Goal: Transaction & Acquisition: Purchase product/service

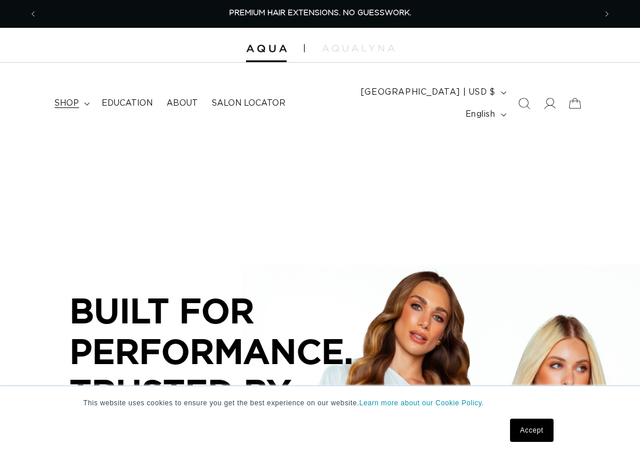
click at [77, 98] on span "shop" at bounding box center [67, 103] width 24 height 10
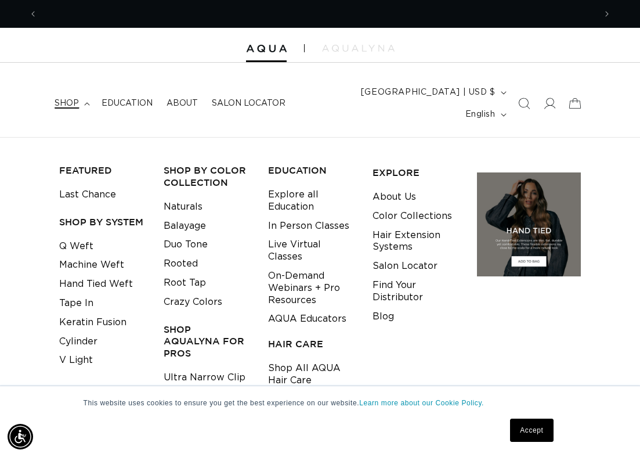
scroll to position [0, 558]
click at [83, 313] on link "Keratin Fusion" at bounding box center [92, 322] width 67 height 19
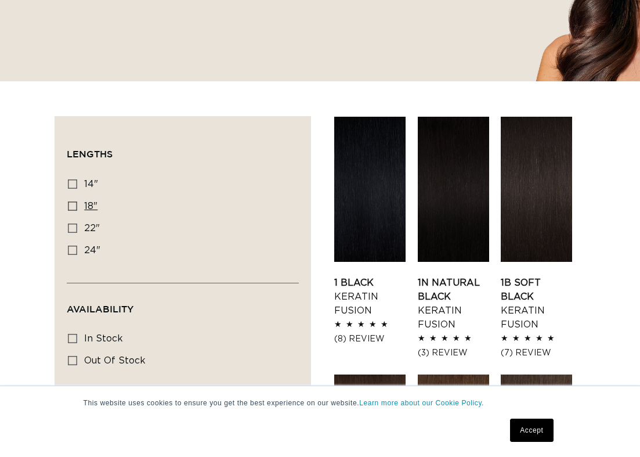
click at [75, 201] on icon at bounding box center [72, 205] width 9 height 9
click at [75, 201] on input "18" 18" (47 products)" at bounding box center [72, 205] width 9 height 9
checkbox input "true"
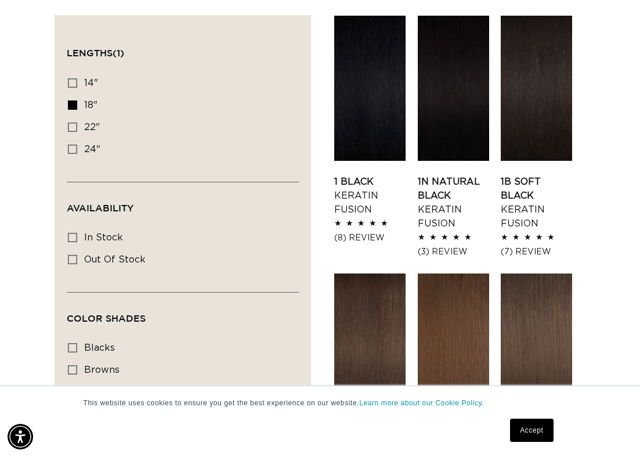
scroll to position [419, 0]
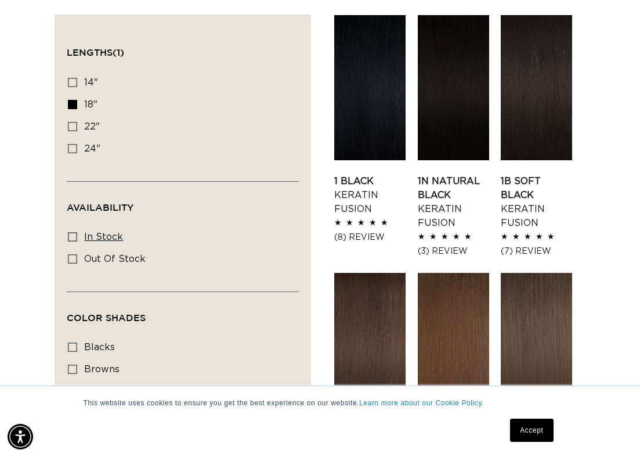
click at [73, 232] on icon at bounding box center [72, 236] width 9 height 9
click at [73, 232] on input "In stock In stock (44 products)" at bounding box center [72, 236] width 9 height 9
checkbox input "true"
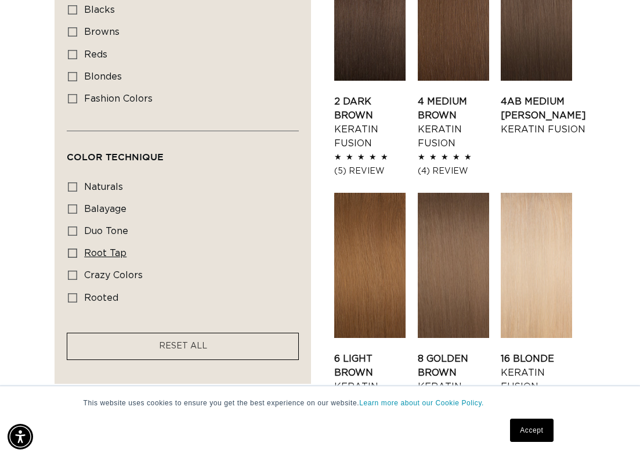
click at [72, 249] on icon at bounding box center [72, 253] width 9 height 9
click at [72, 249] on input "root tap root tap (6 products)" at bounding box center [72, 253] width 9 height 9
checkbox input "true"
click at [72, 293] on icon at bounding box center [72, 297] width 9 height 9
click at [72, 293] on input "rooted rooted (3 products)" at bounding box center [72, 297] width 9 height 9
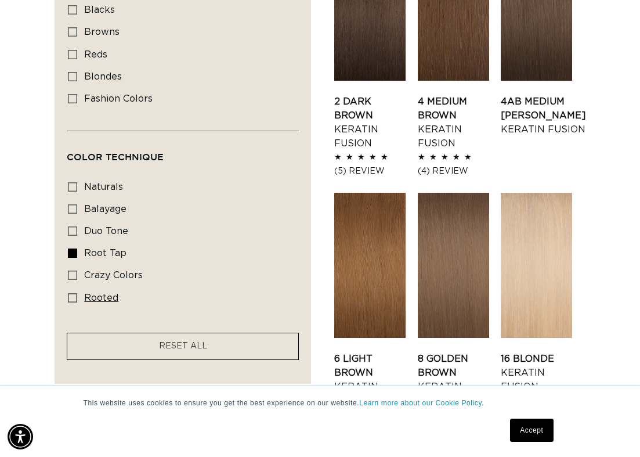
checkbox input "true"
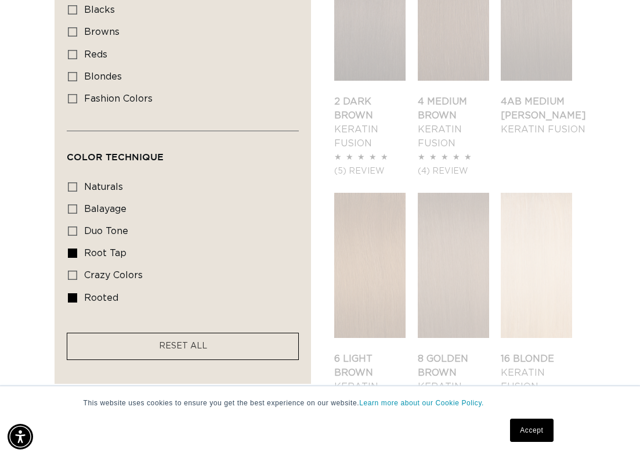
scroll to position [0, 558]
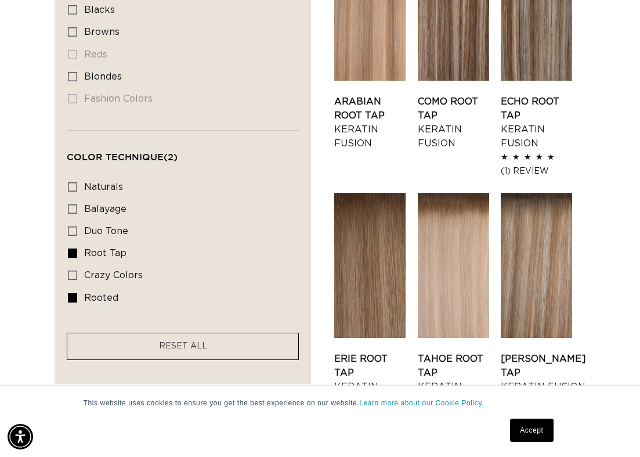
click at [218, 226] on ul "naturals naturals (18 products) balayage balayage (5 products) duo tone duo ton…" at bounding box center [179, 243] width 223 height 133
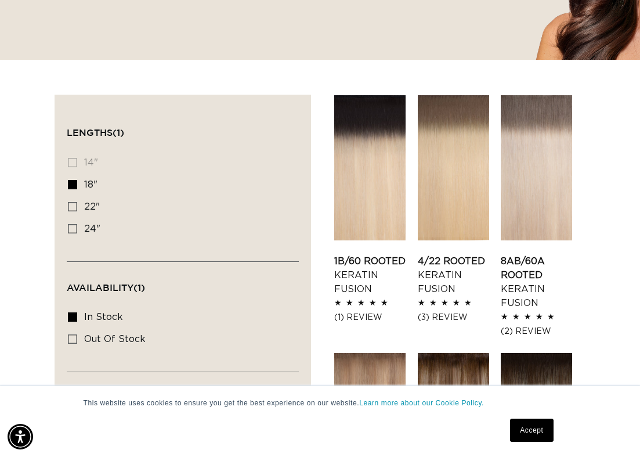
scroll to position [0, 1116]
click at [556, 254] on link "8AB/60A Rooted Keratin Fusion" at bounding box center [536, 282] width 71 height 56
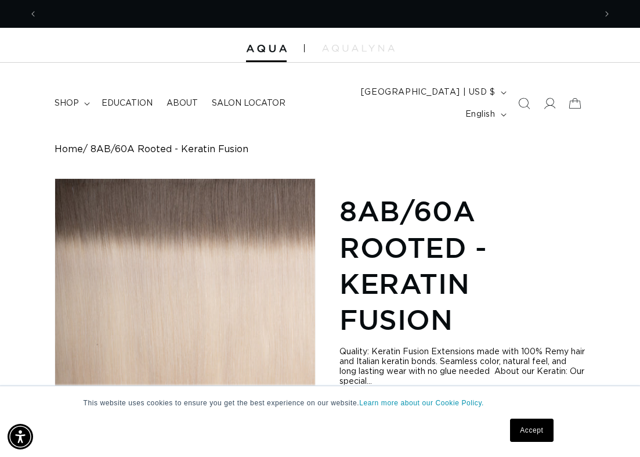
scroll to position [0, 1116]
click at [67, 98] on span "shop" at bounding box center [67, 103] width 24 height 10
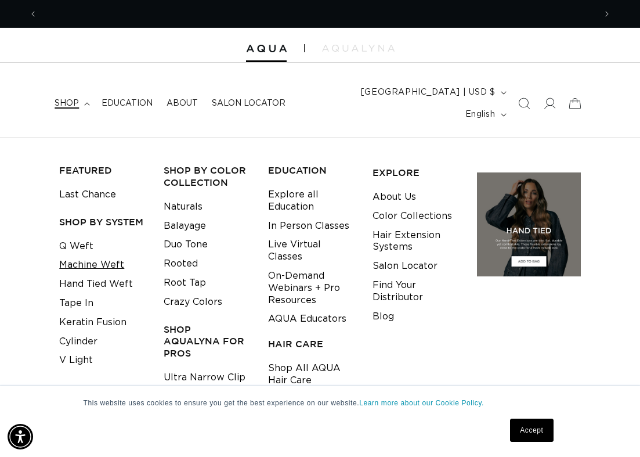
scroll to position [0, 0]
click at [81, 237] on link "Q Weft" at bounding box center [76, 246] width 34 height 19
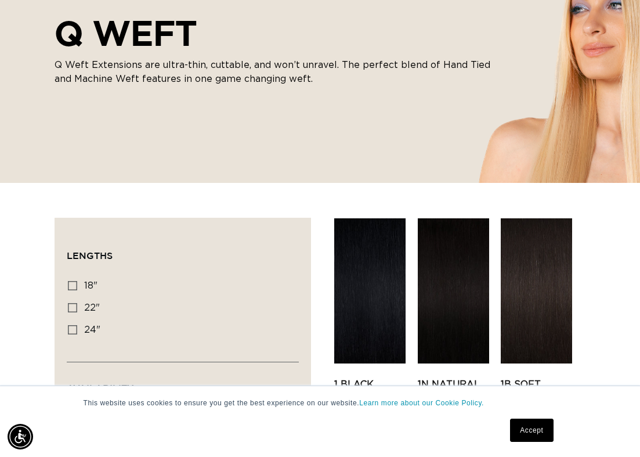
scroll to position [217, 0]
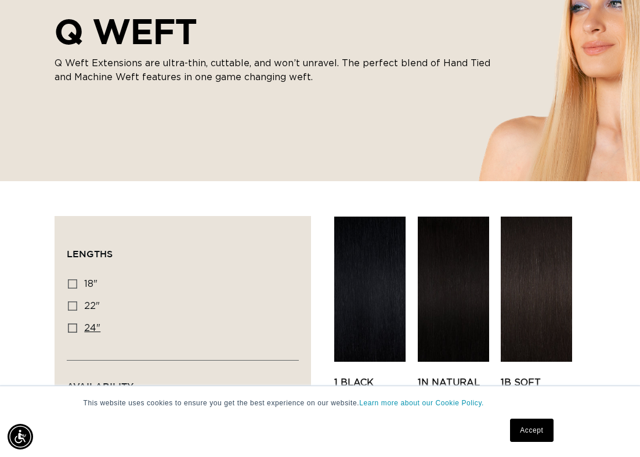
click at [74, 323] on icon at bounding box center [72, 327] width 9 height 9
click at [74, 323] on input "24" 24" (5 products)" at bounding box center [72, 327] width 9 height 9
checkbox input "true"
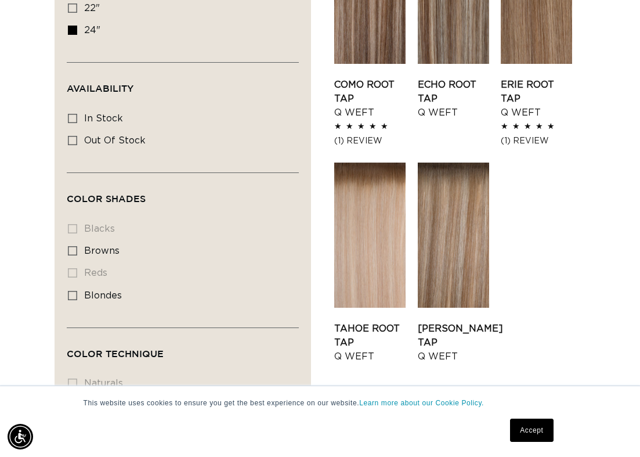
scroll to position [423, 0]
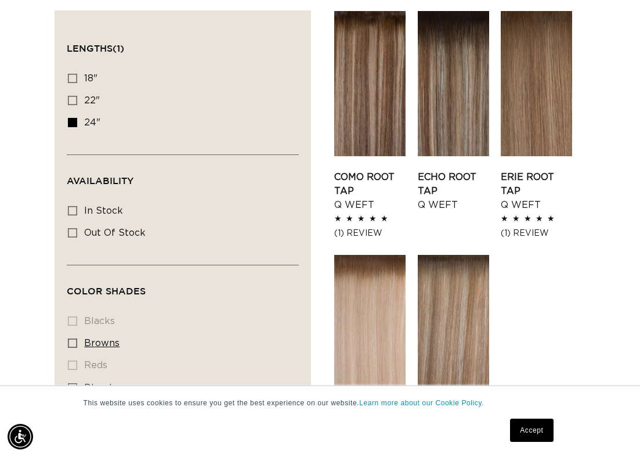
click at [73, 339] on icon at bounding box center [72, 343] width 9 height 9
click at [73, 339] on input "browns browns (5 products)" at bounding box center [72, 343] width 9 height 9
checkbox input "true"
click at [73, 339] on icon at bounding box center [72, 343] width 9 height 9
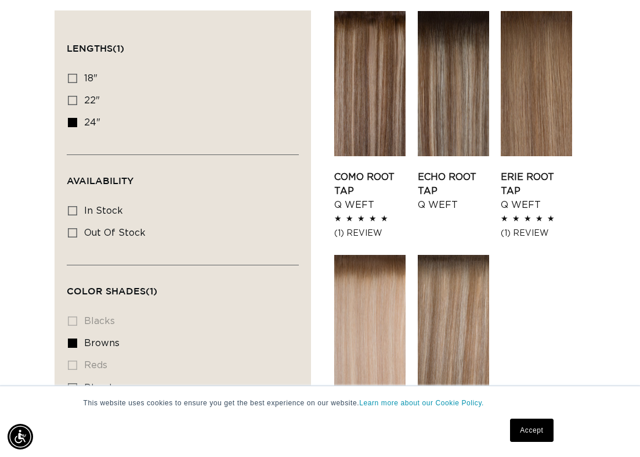
click at [73, 339] on input "browns browns (5 products)" at bounding box center [72, 343] width 9 height 9
checkbox input "false"
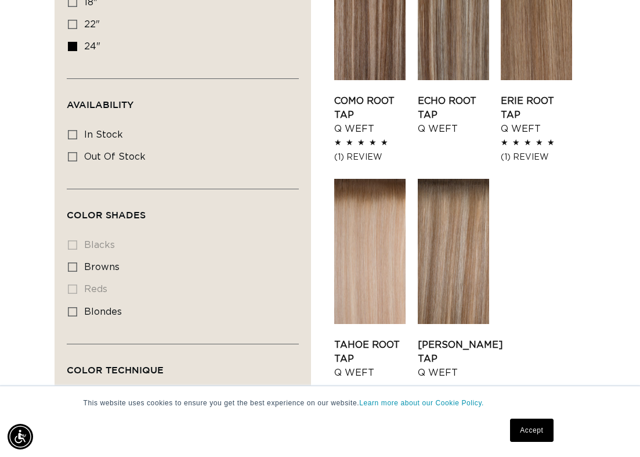
scroll to position [260, 0]
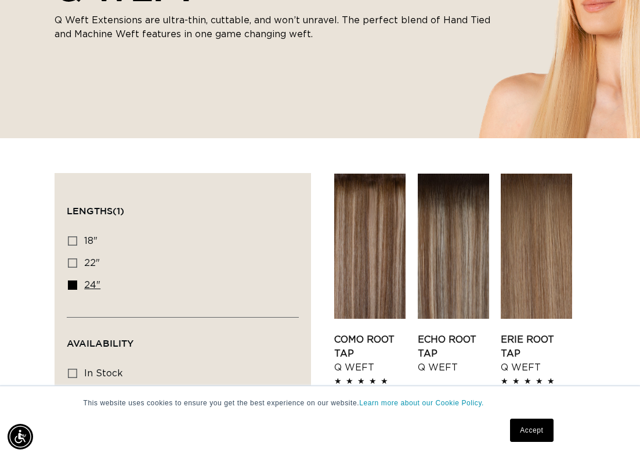
click at [75, 280] on icon at bounding box center [72, 284] width 9 height 9
click at [75, 280] on input "24" 24" (5 products)" at bounding box center [72, 284] width 9 height 9
checkbox input "false"
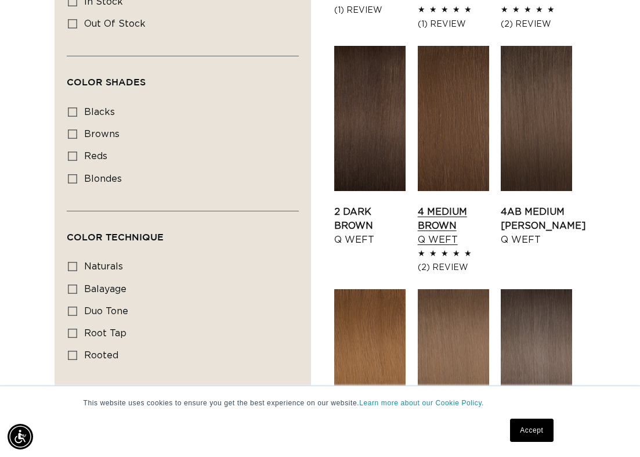
scroll to position [0, 558]
click at [466, 205] on link "4 Medium Brown Q Weft" at bounding box center [453, 226] width 71 height 42
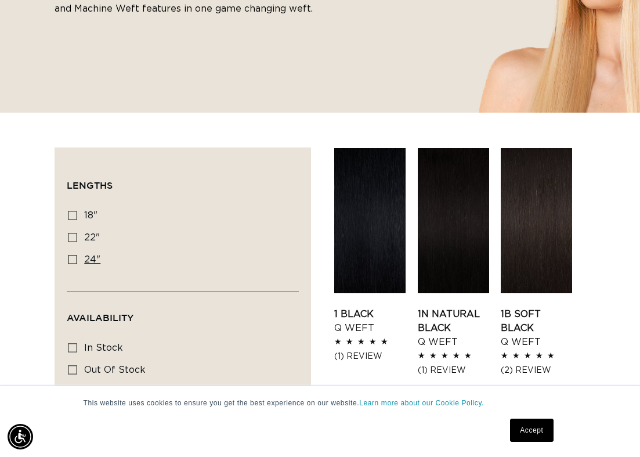
scroll to position [0, 0]
click at [72, 249] on label "24" 24" (5 products)" at bounding box center [179, 260] width 223 height 22
click at [72, 255] on input "24" 24" (5 products)" at bounding box center [72, 259] width 9 height 9
checkbox input "true"
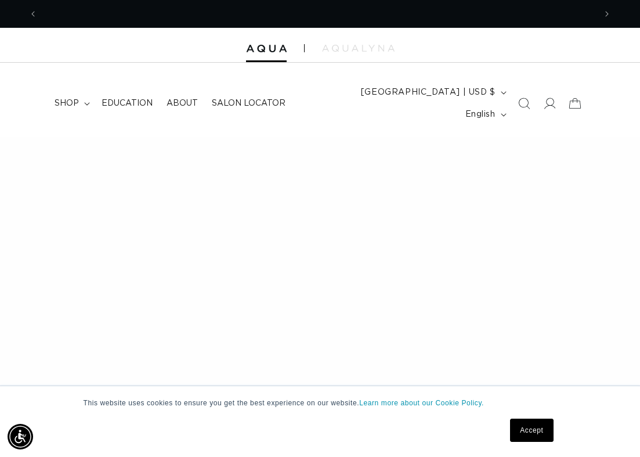
scroll to position [0, 1116]
click at [82, 92] on summary "shop" at bounding box center [71, 103] width 47 height 24
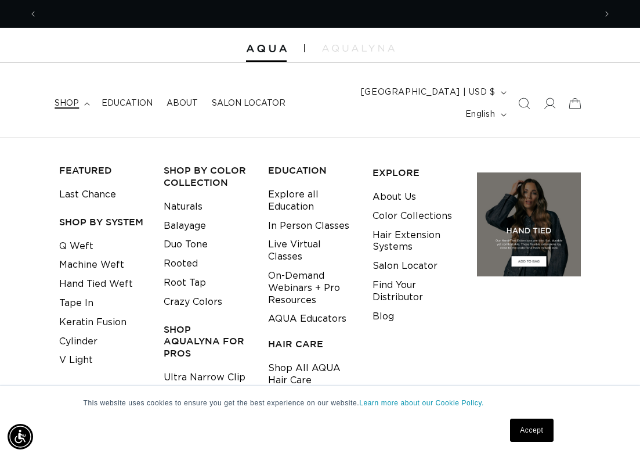
scroll to position [0, 558]
click at [207, 323] on h3 "Shop AquaLyna for Pros" at bounding box center [207, 341] width 87 height 36
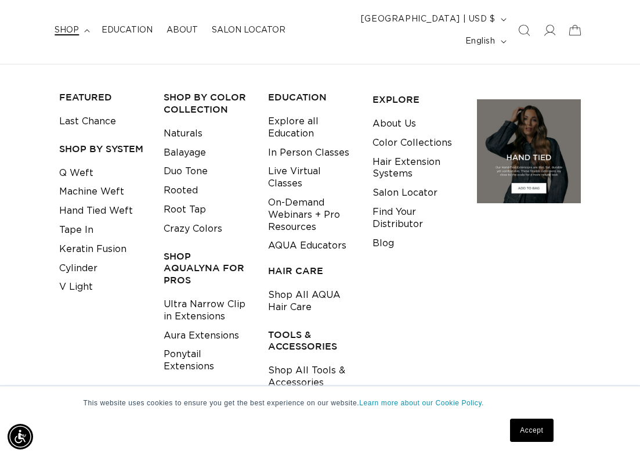
scroll to position [0, 1116]
click at [195, 326] on link "Aura Extensions" at bounding box center [201, 335] width 75 height 19
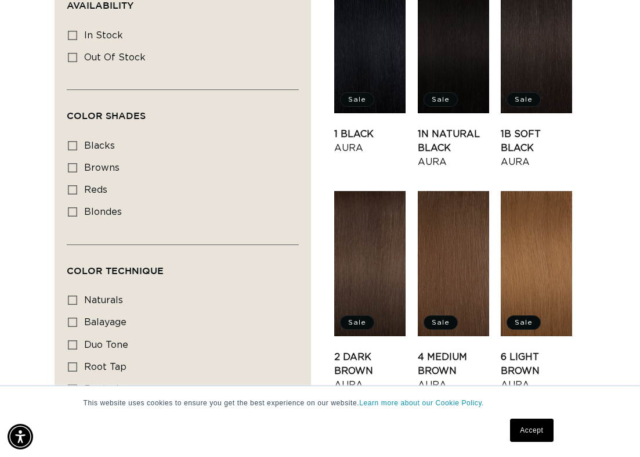
scroll to position [476, 0]
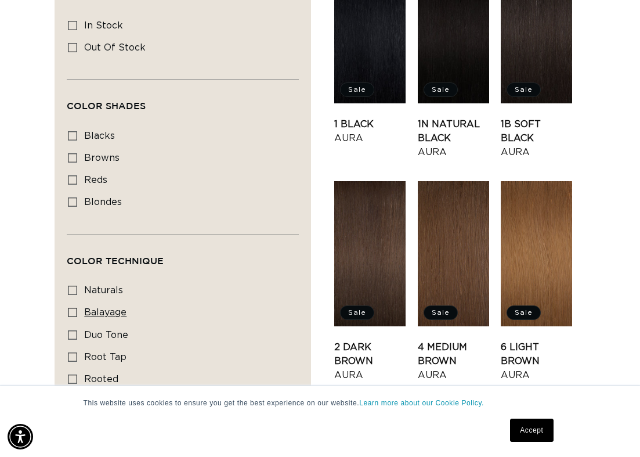
click at [77, 308] on icon at bounding box center [72, 312] width 9 height 9
click at [77, 308] on input "balayage balayage (3 products)" at bounding box center [72, 312] width 9 height 9
checkbox input "true"
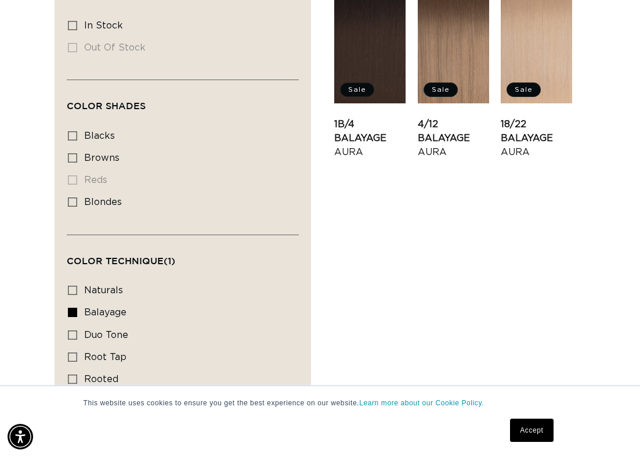
scroll to position [0, 1116]
click at [74, 308] on icon at bounding box center [72, 312] width 9 height 9
click at [74, 308] on input "balayage balayage (3 products)" at bounding box center [72, 312] width 9 height 9
checkbox input "false"
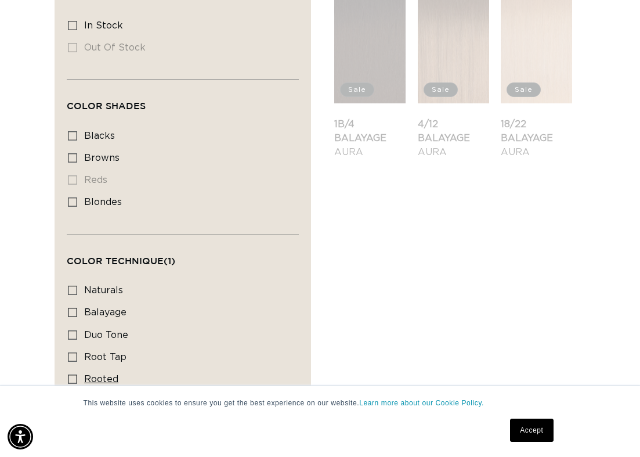
click at [74, 375] on icon at bounding box center [72, 379] width 9 height 9
click at [74, 375] on input "rooted rooted (1 product)" at bounding box center [72, 379] width 9 height 9
checkbox input "true"
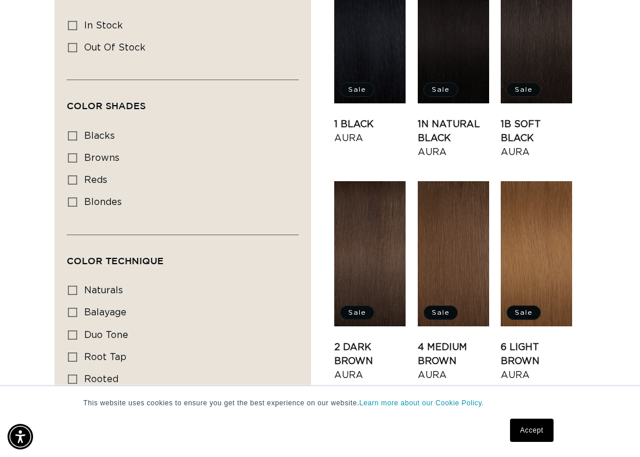
scroll to position [0, 558]
click at [73, 375] on icon at bounding box center [72, 379] width 9 height 9
click at [73, 375] on input "rooted rooted (1 product)" at bounding box center [72, 379] width 9 height 9
checkbox input "true"
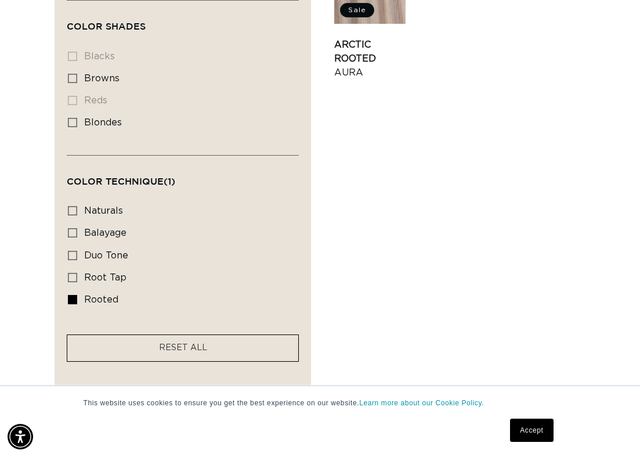
scroll to position [560, 0]
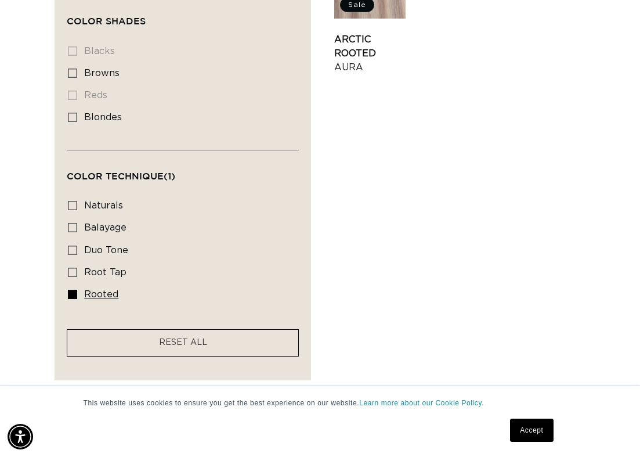
click at [73, 290] on icon at bounding box center [72, 294] width 9 height 9
click at [73, 290] on input "rooted rooted (1 product)" at bounding box center [72, 294] width 9 height 9
checkbox input "false"
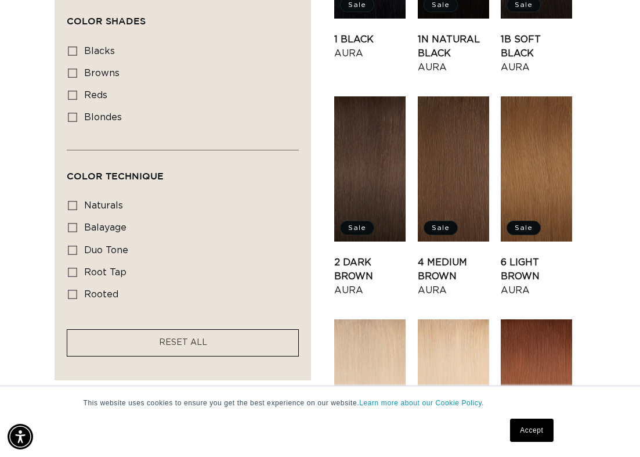
click at [74, 268] on icon at bounding box center [72, 272] width 9 height 9
click at [74, 268] on input "root tap root tap (6 products)" at bounding box center [72, 272] width 9 height 9
checkbox input "true"
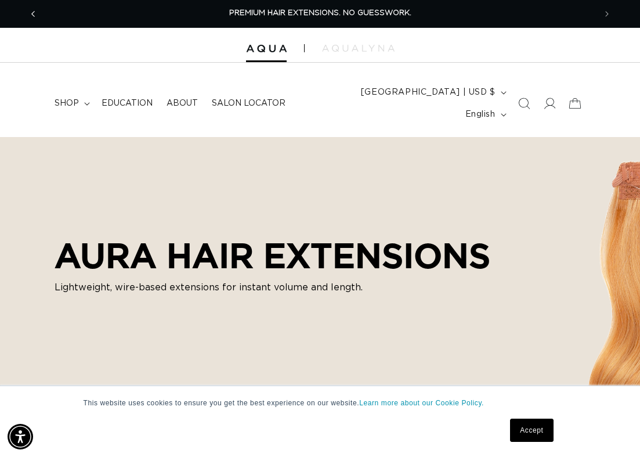
click at [31, 11] on icon "Previous announcement" at bounding box center [33, 14] width 4 height 13
click at [71, 98] on span "shop" at bounding box center [67, 103] width 24 height 10
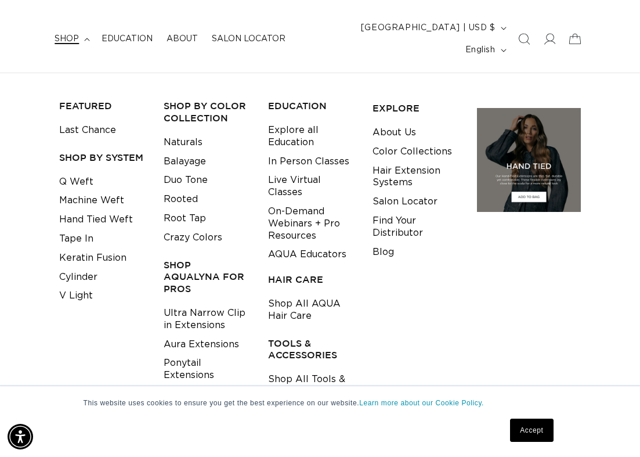
scroll to position [75, 0]
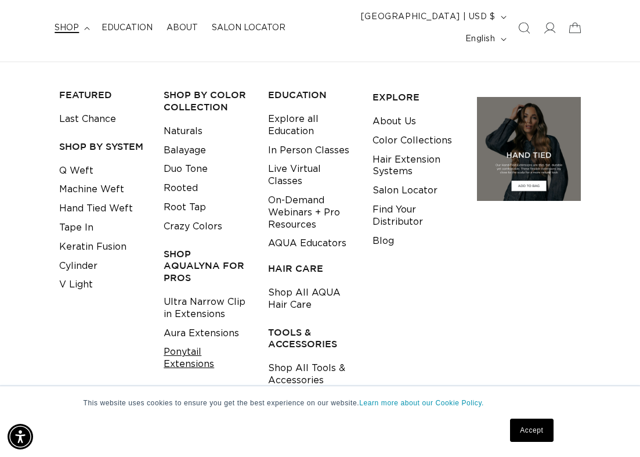
click at [190, 343] on link "Ponytail Extensions" at bounding box center [207, 358] width 87 height 31
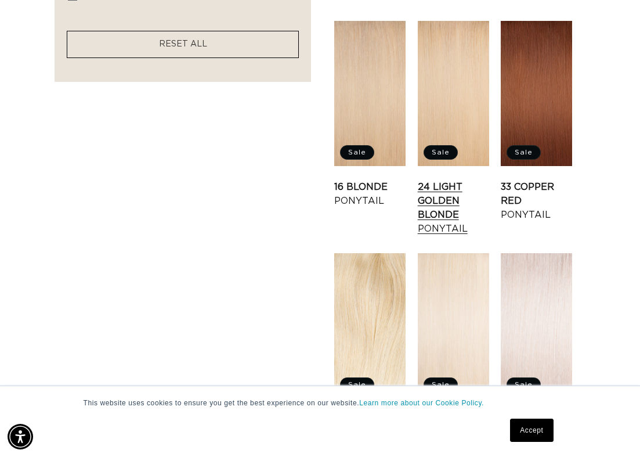
scroll to position [837, 0]
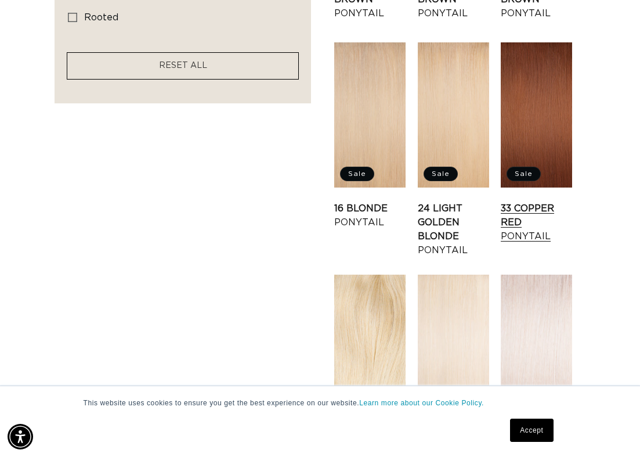
click at [531, 201] on link "33 Copper Red Ponytail" at bounding box center [536, 222] width 71 height 42
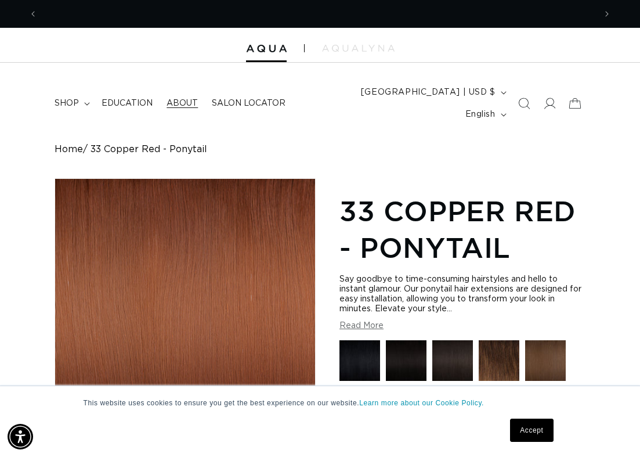
scroll to position [0, 558]
click at [82, 94] on summary "shop" at bounding box center [71, 103] width 47 height 24
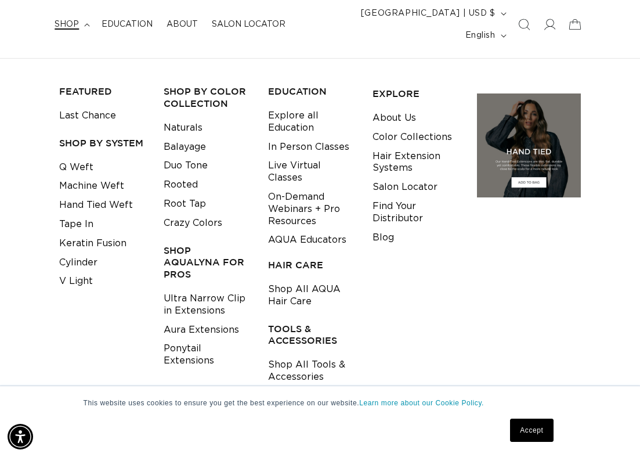
scroll to position [89, 0]
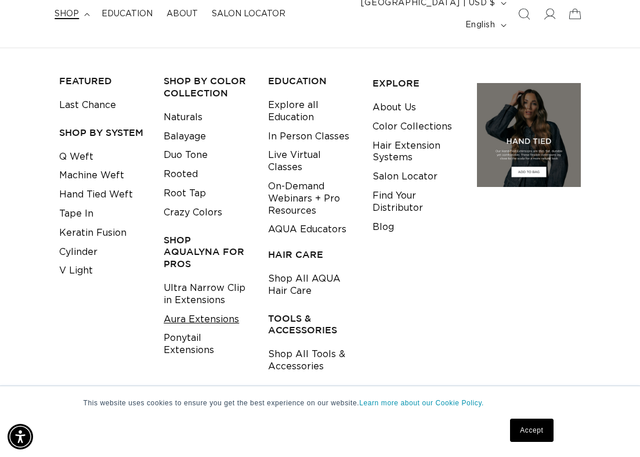
click at [230, 310] on link "Aura Extensions" at bounding box center [201, 319] width 75 height 19
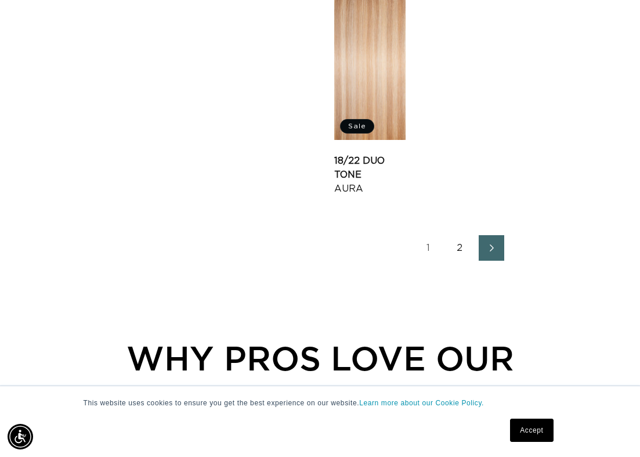
scroll to position [1574, 0]
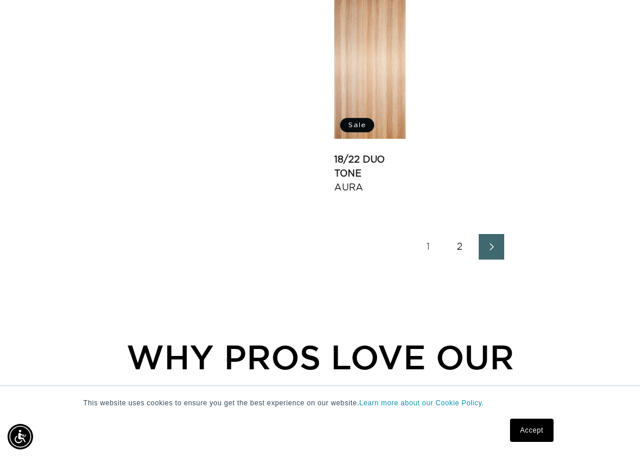
click at [462, 234] on link "2" at bounding box center [461, 247] width 26 height 26
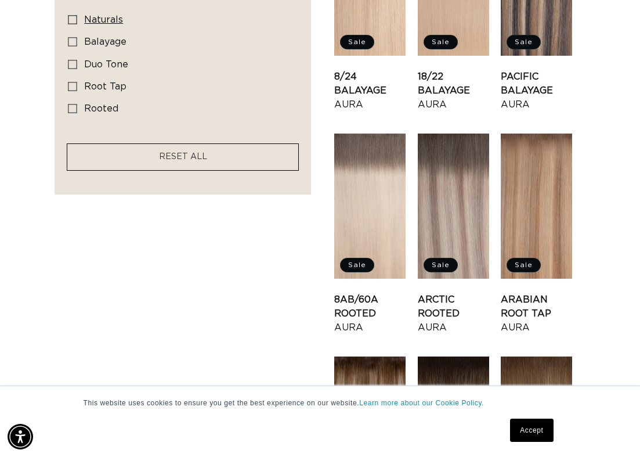
scroll to position [0, 558]
